Goal: Find specific page/section: Find specific page/section

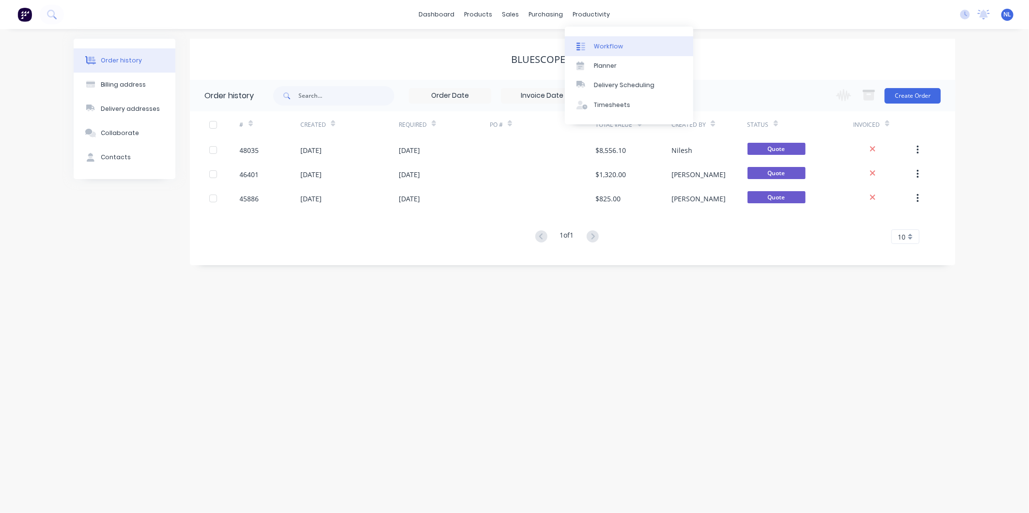
click at [608, 48] on div "Workflow" at bounding box center [608, 46] width 29 height 9
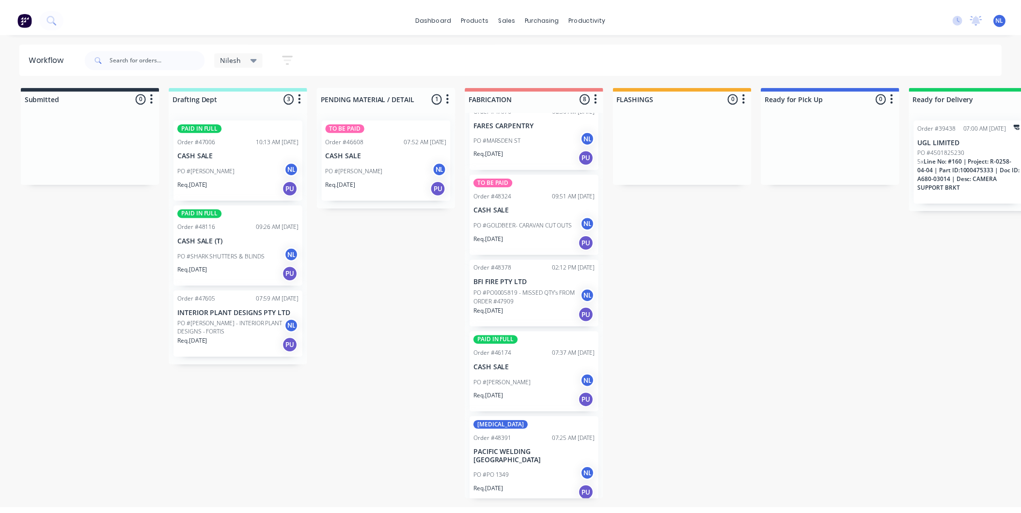
scroll to position [230, 0]
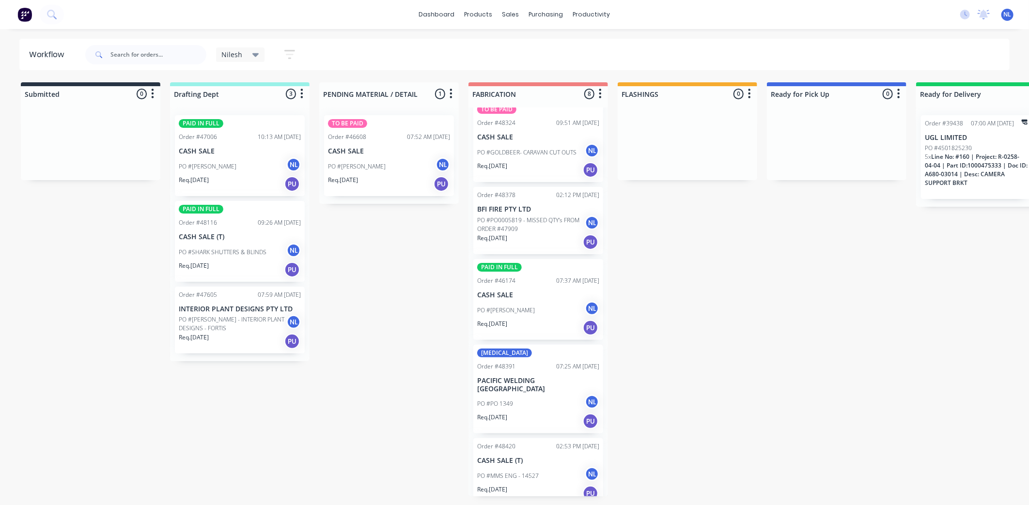
click at [767, 45] on div "[PERSON_NAME] Save new view None edit [PERSON_NAME] (Default) edit [PERSON_NAME…" at bounding box center [546, 54] width 927 height 29
click at [528, 51] on link "Sales Orders" at bounding box center [562, 45] width 128 height 19
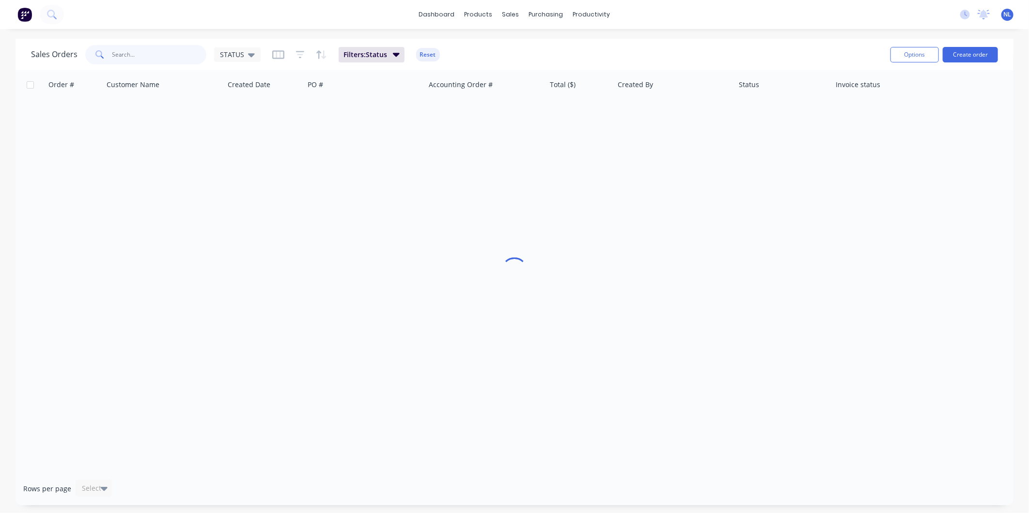
click at [175, 53] on input "text" at bounding box center [159, 54] width 94 height 19
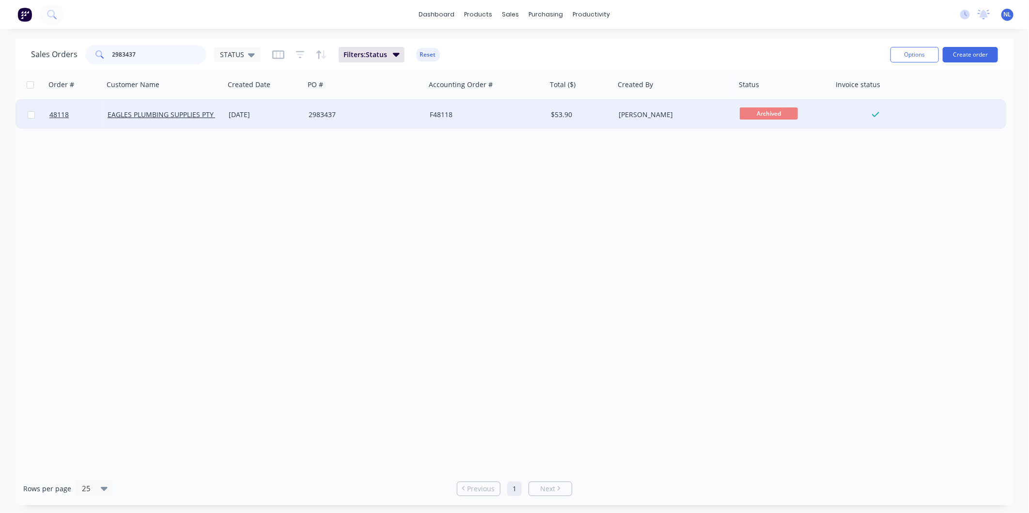
type input "2983437"
click at [400, 115] on div "2983437" at bounding box center [363, 115] width 108 height 10
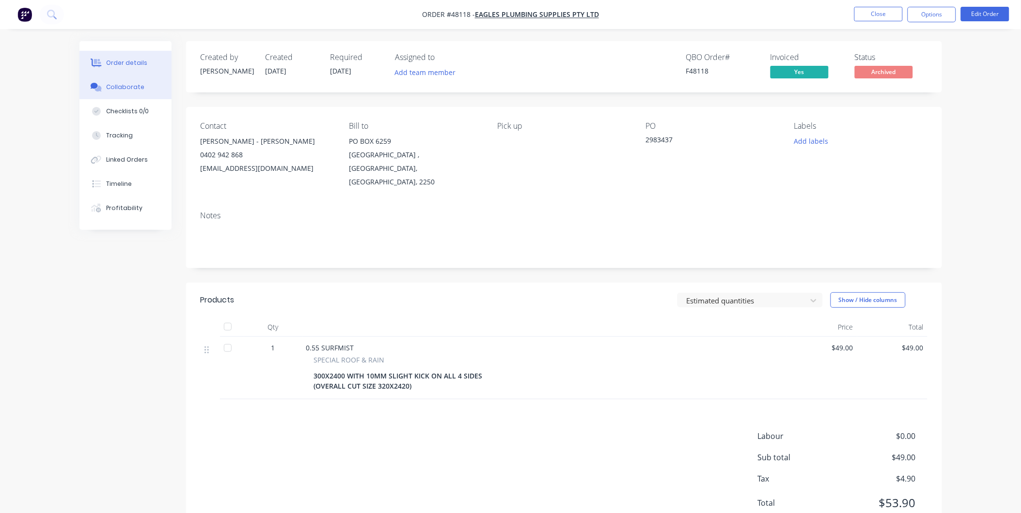
click at [129, 85] on div "Collaborate" at bounding box center [125, 87] width 38 height 9
